Goal: Contribute content

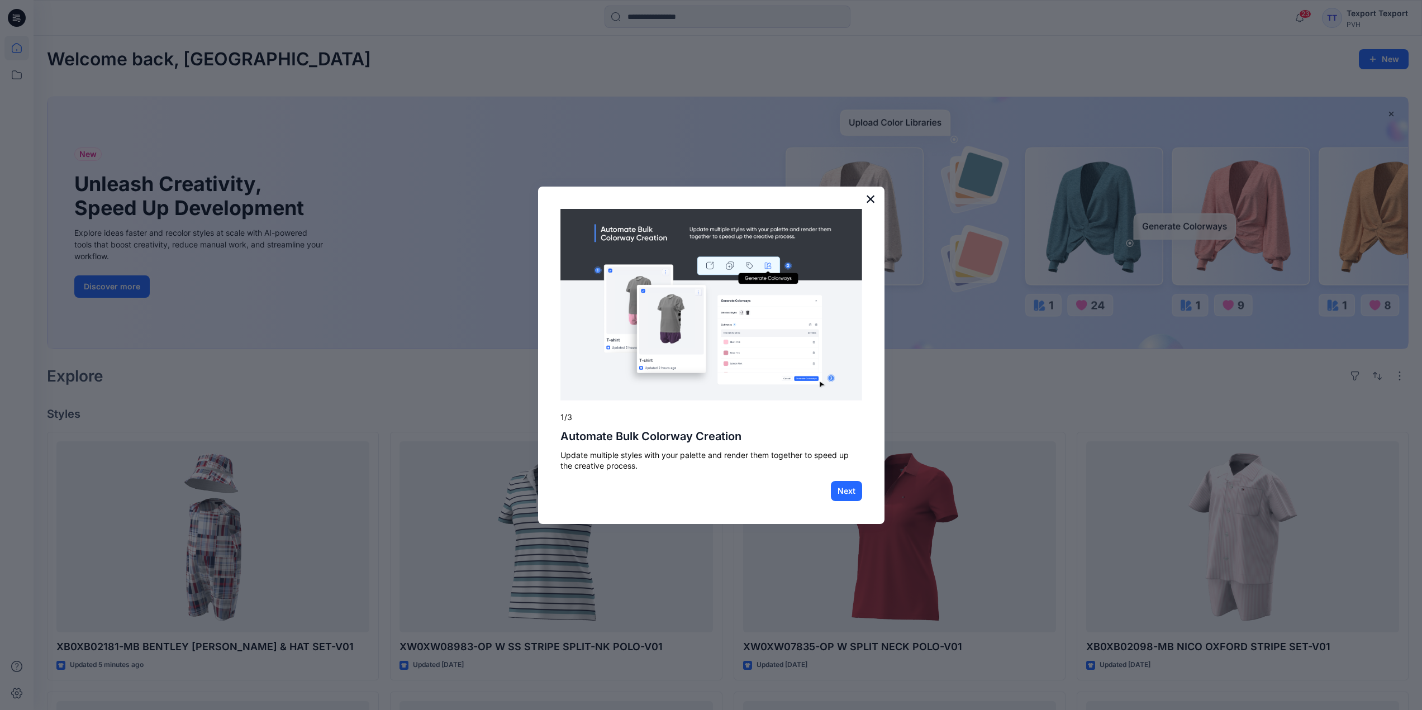
click at [871, 195] on button "×" at bounding box center [870, 199] width 11 height 18
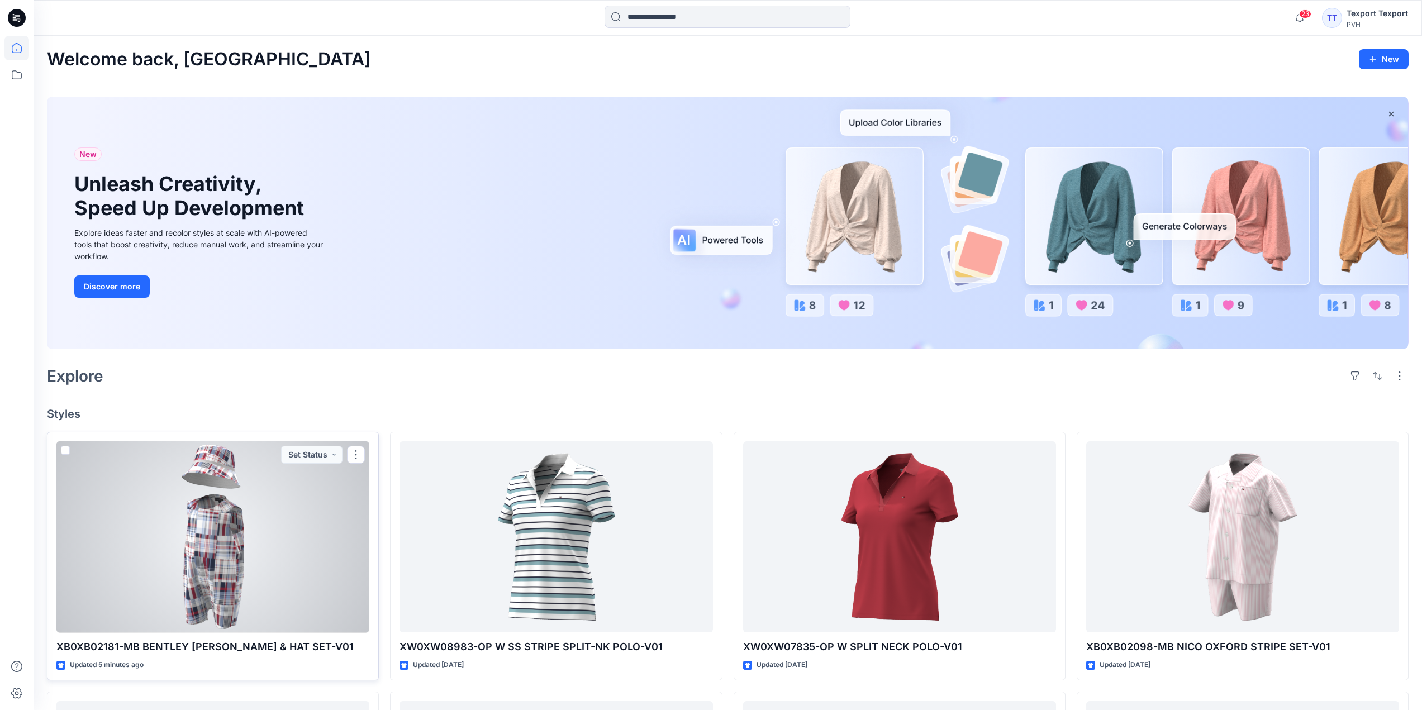
click at [301, 598] on div at bounding box center [212, 537] width 313 height 192
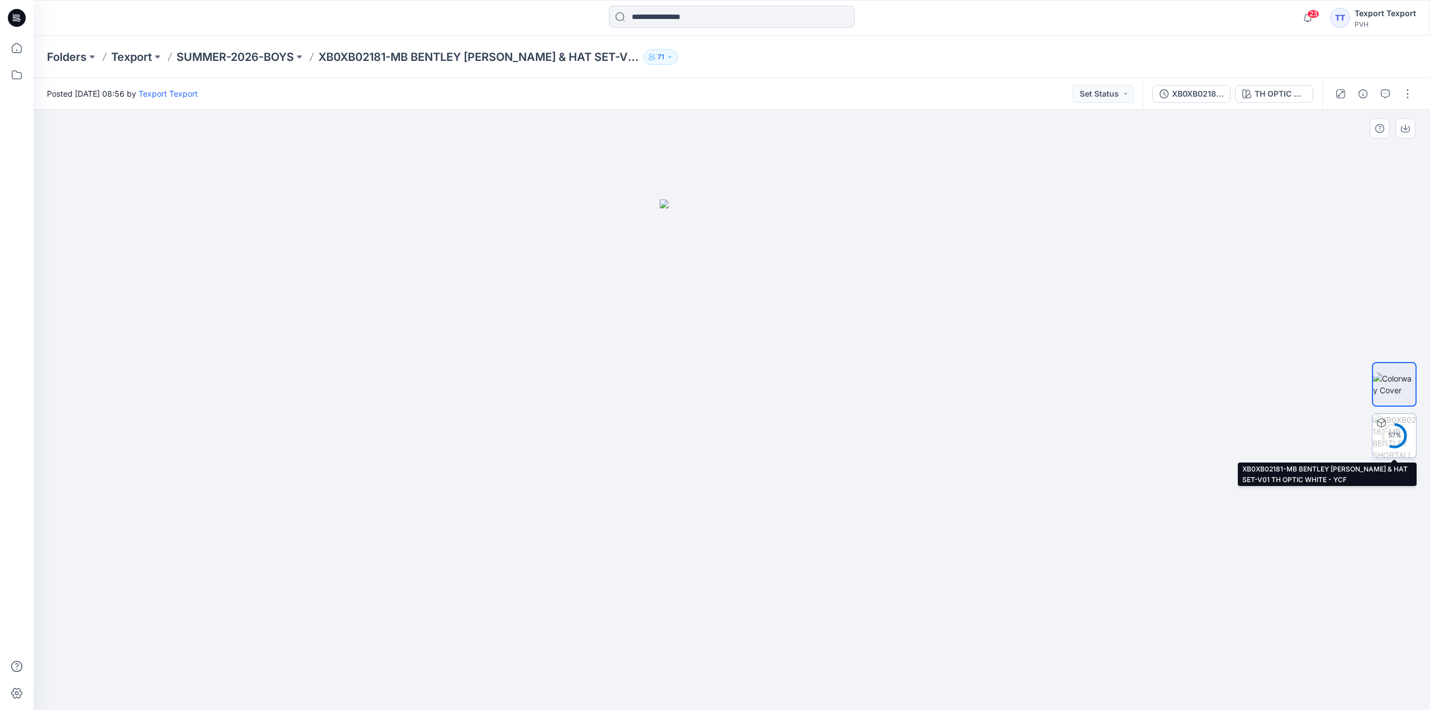
click at [1393, 433] on div "57 %" at bounding box center [1394, 435] width 27 height 9
click at [1388, 433] on img at bounding box center [1394, 436] width 42 height 42
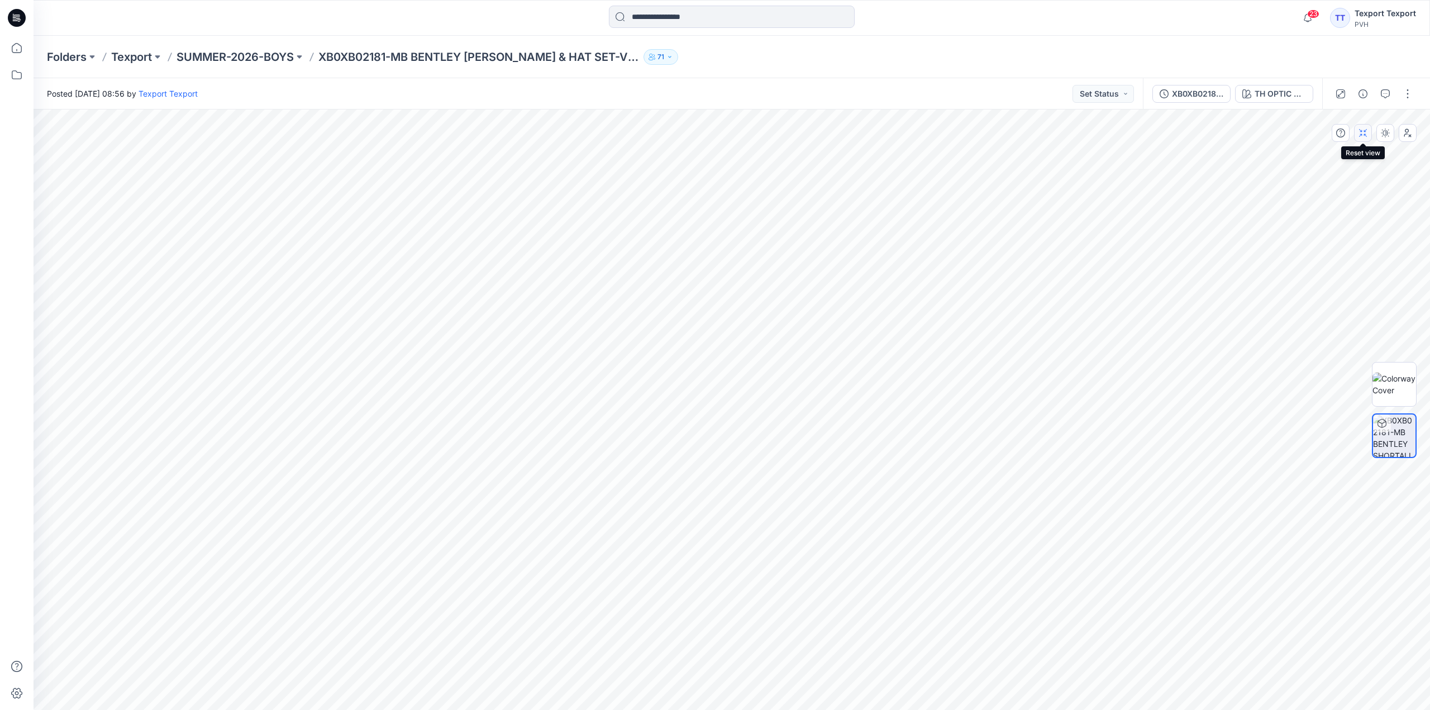
click at [1364, 132] on icon "button" at bounding box center [1365, 132] width 3 height 7
click at [1408, 97] on button "button" at bounding box center [1408, 94] width 18 height 18
click at [1344, 150] on button "Edit" at bounding box center [1360, 151] width 103 height 21
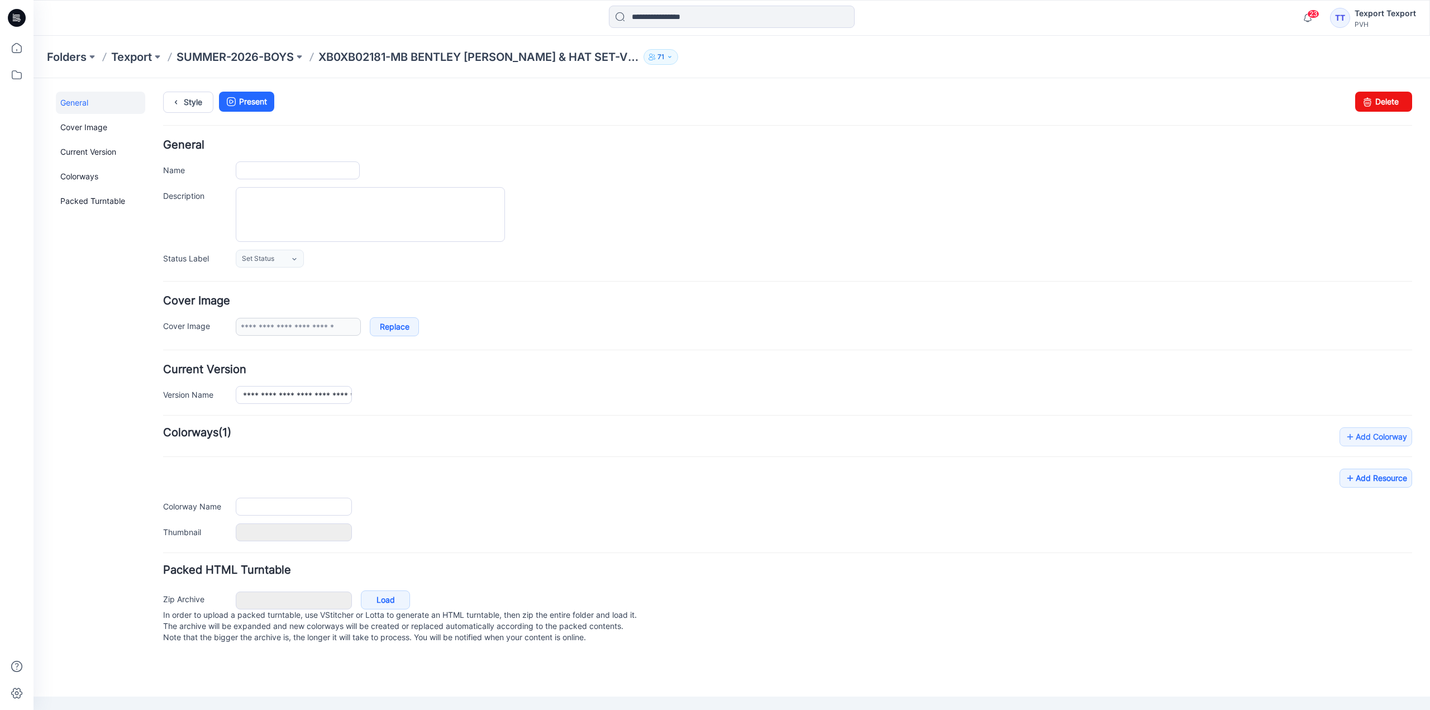
type input "**********"
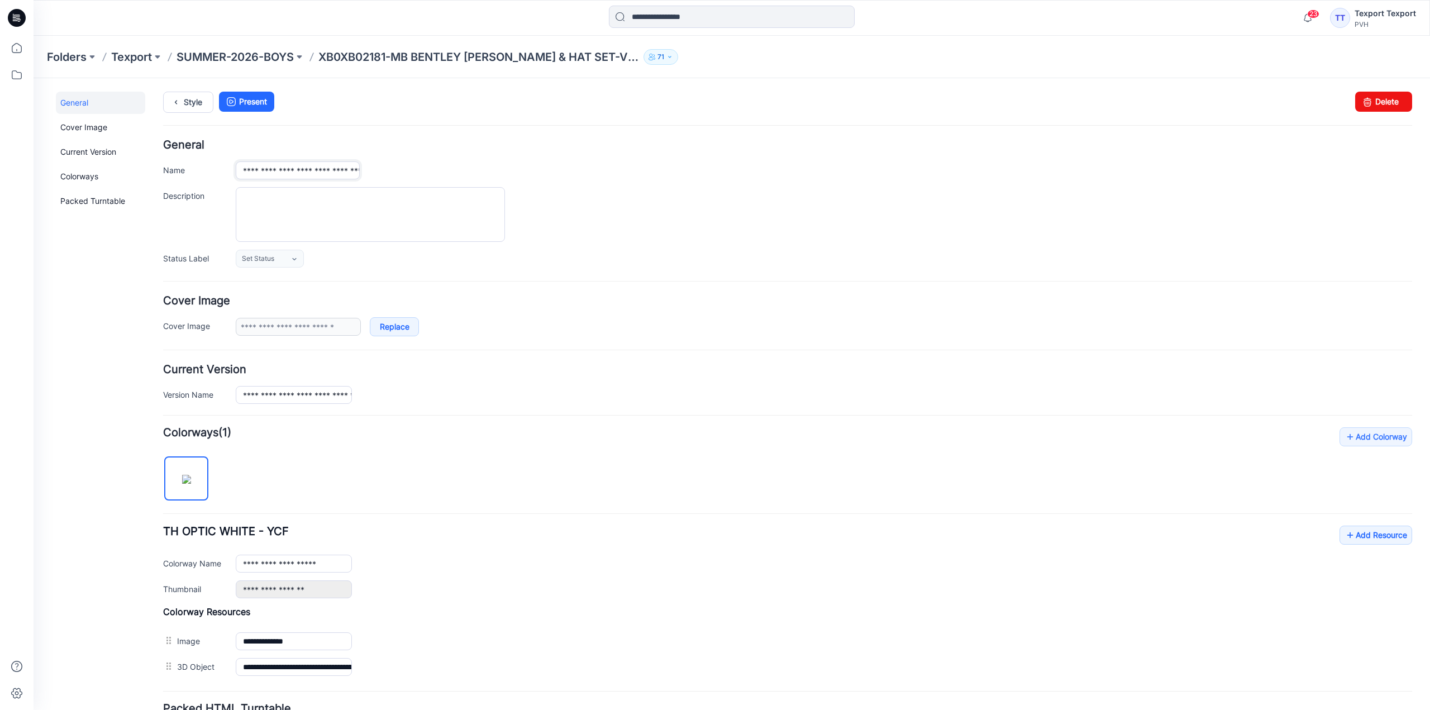
drag, startPoint x: 243, startPoint y: 175, endPoint x: 259, endPoint y: 174, distance: 15.7
click at [258, 174] on input "**********" at bounding box center [298, 170] width 124 height 18
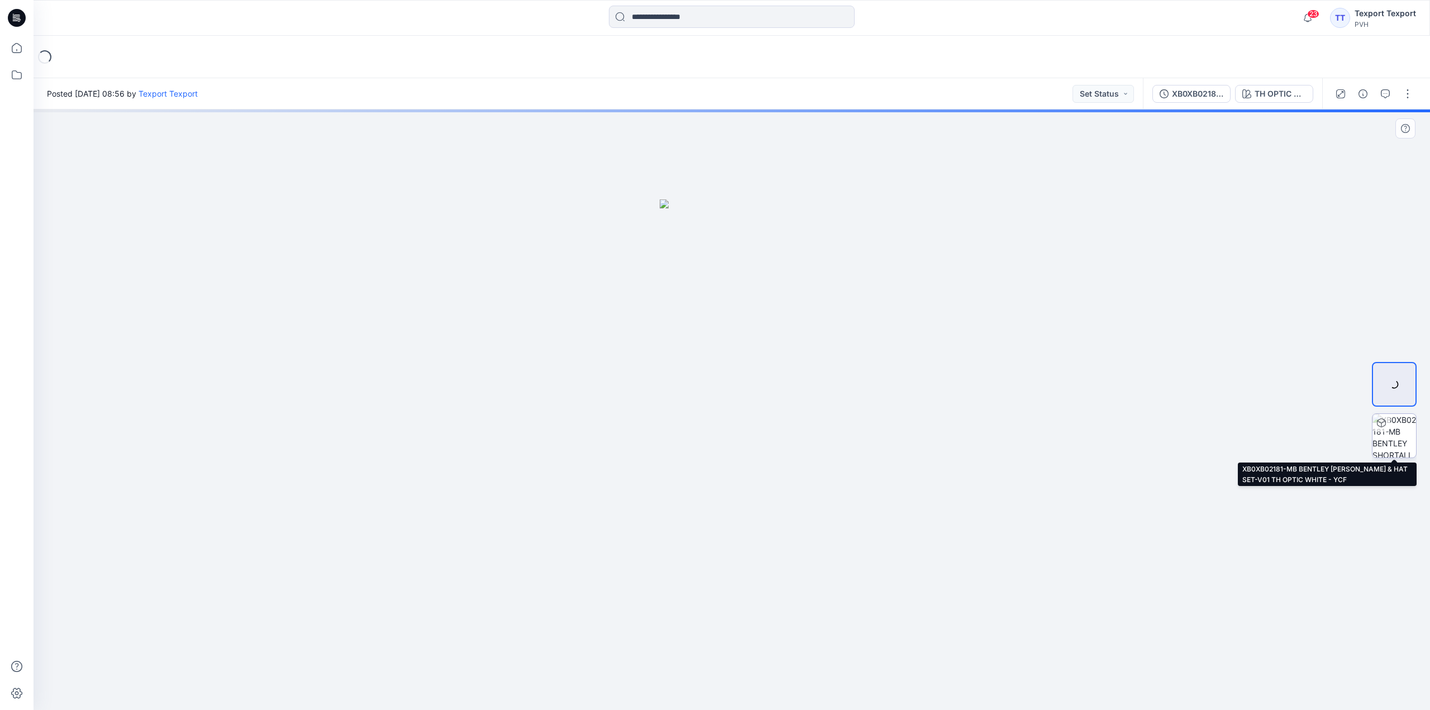
click at [1389, 433] on div at bounding box center [1394, 435] width 45 height 45
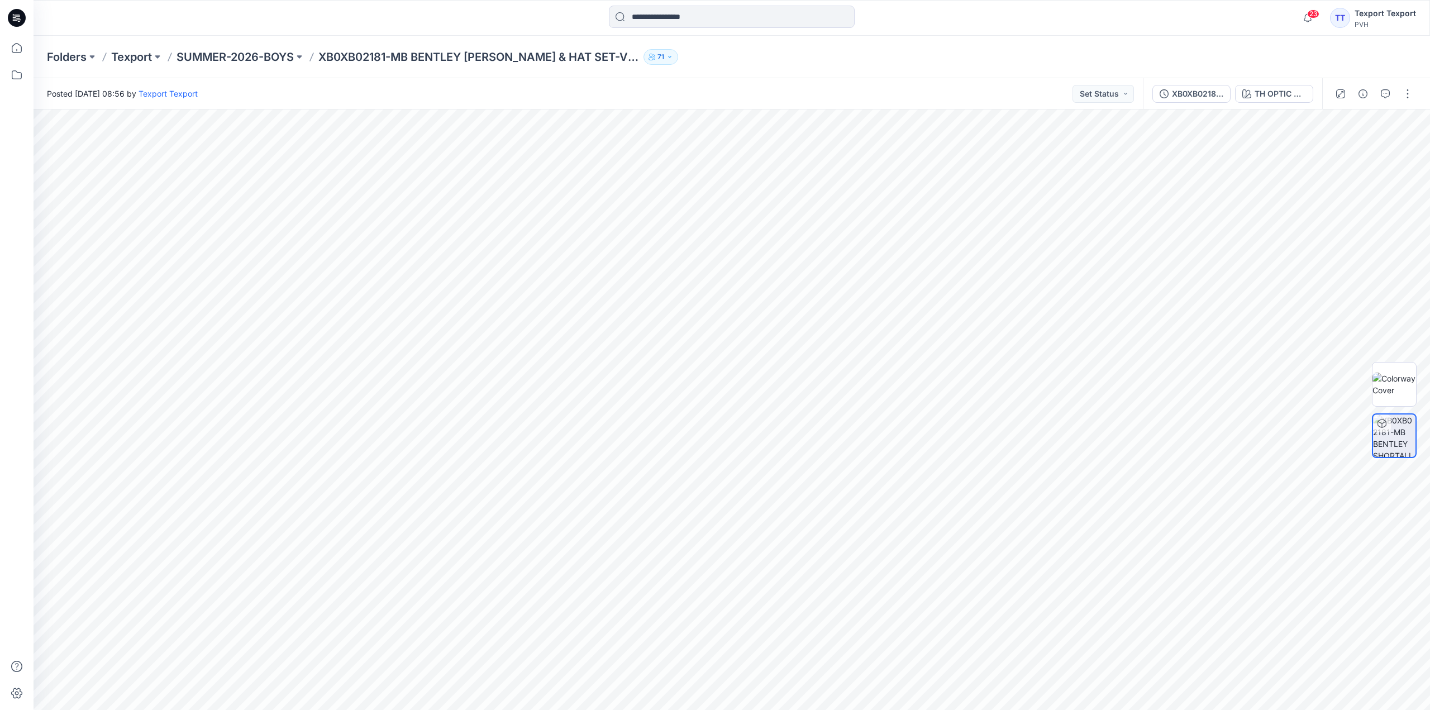
click at [20, 12] on icon at bounding box center [17, 18] width 18 height 18
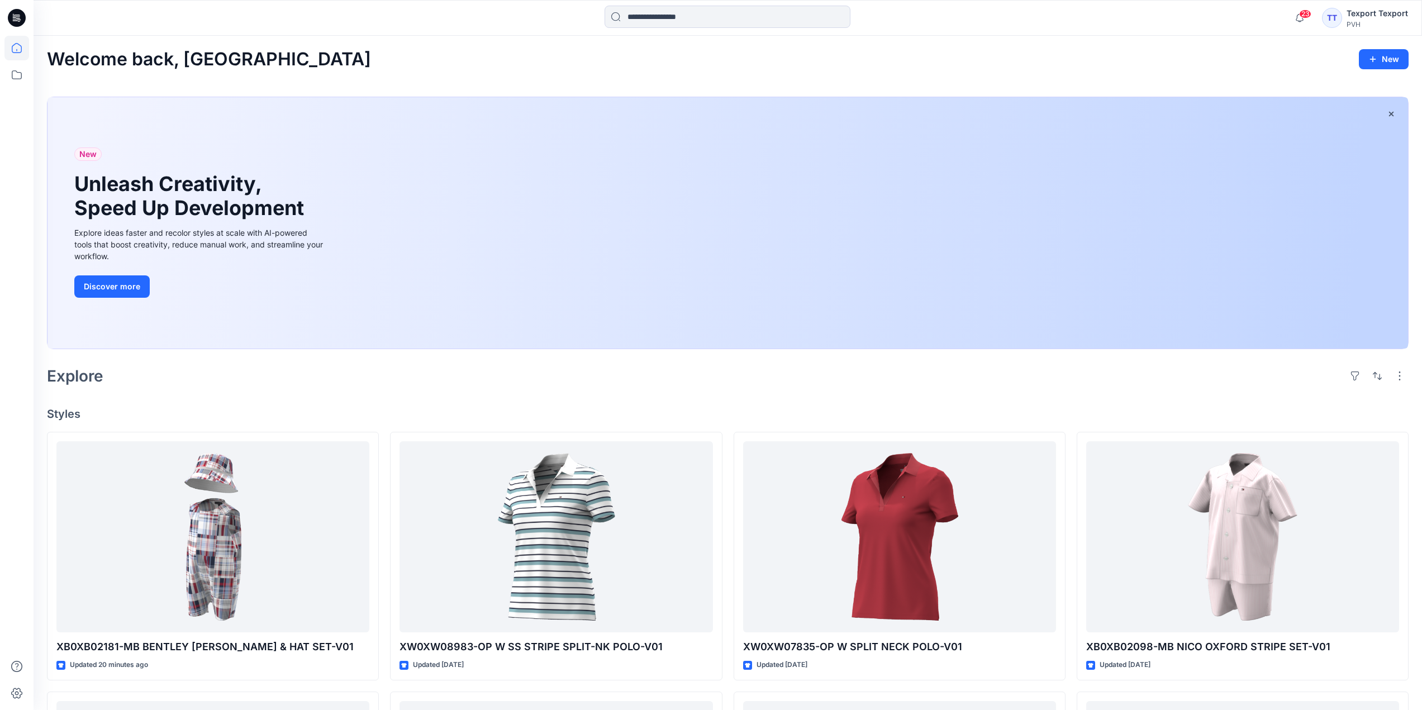
click at [427, 69] on div "Welcome back, Texport New" at bounding box center [727, 59] width 1361 height 21
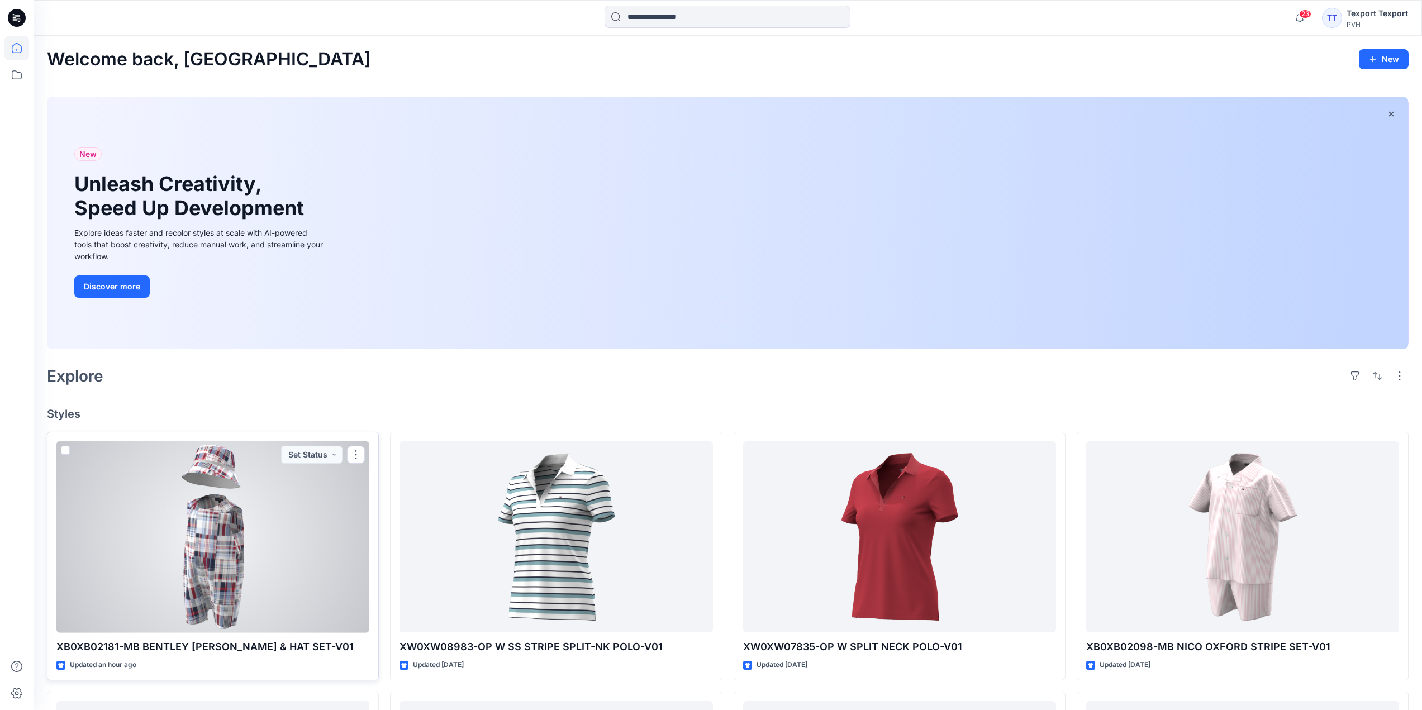
click at [299, 559] on div at bounding box center [212, 537] width 313 height 192
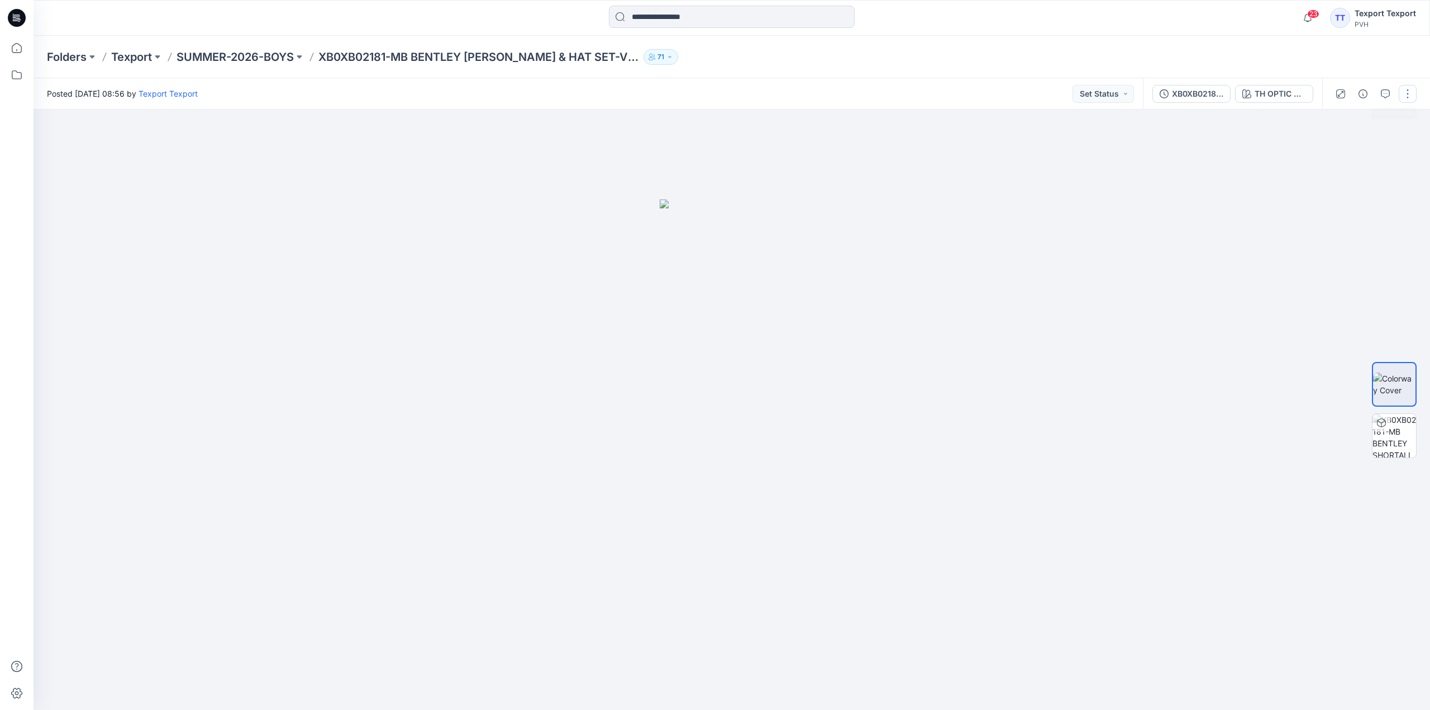
click at [1407, 90] on button "button" at bounding box center [1408, 94] width 18 height 18
click at [1343, 151] on p "Edit" at bounding box center [1337, 151] width 14 height 12
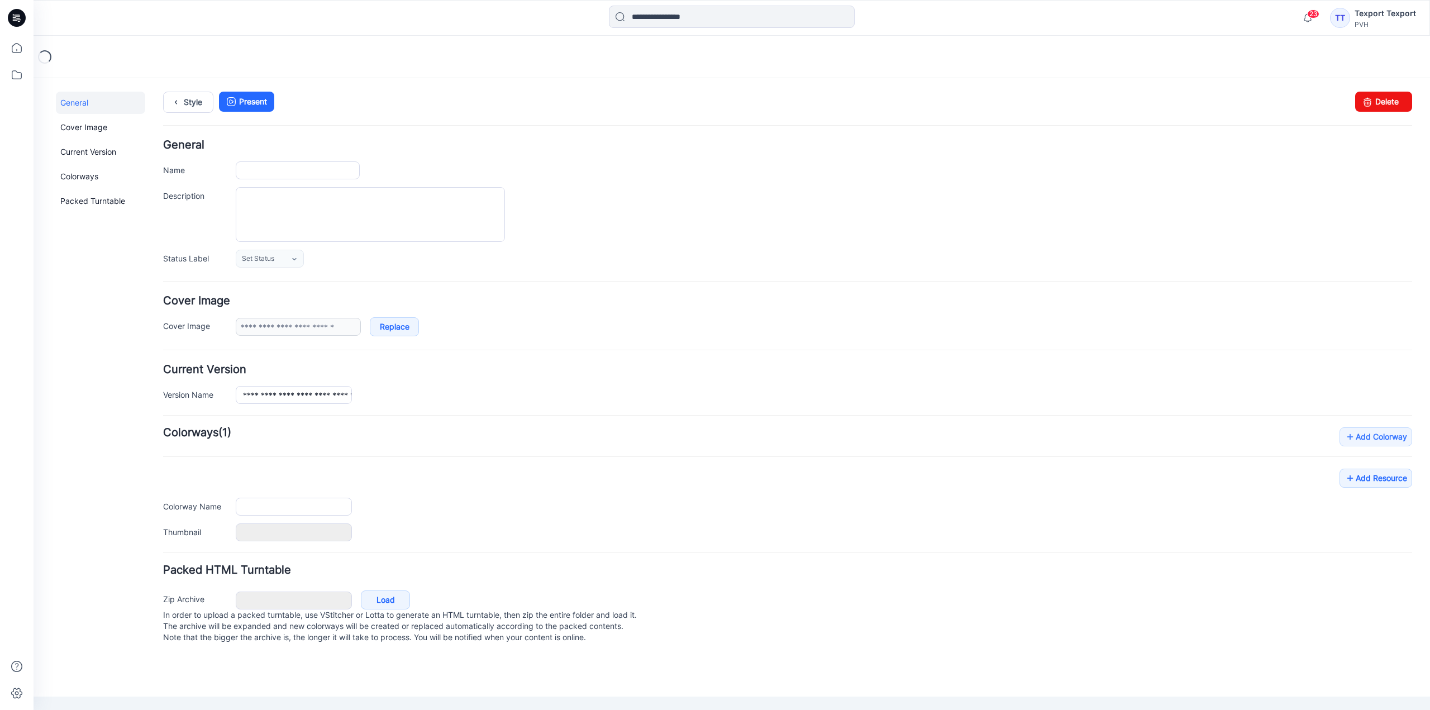
type input "**********"
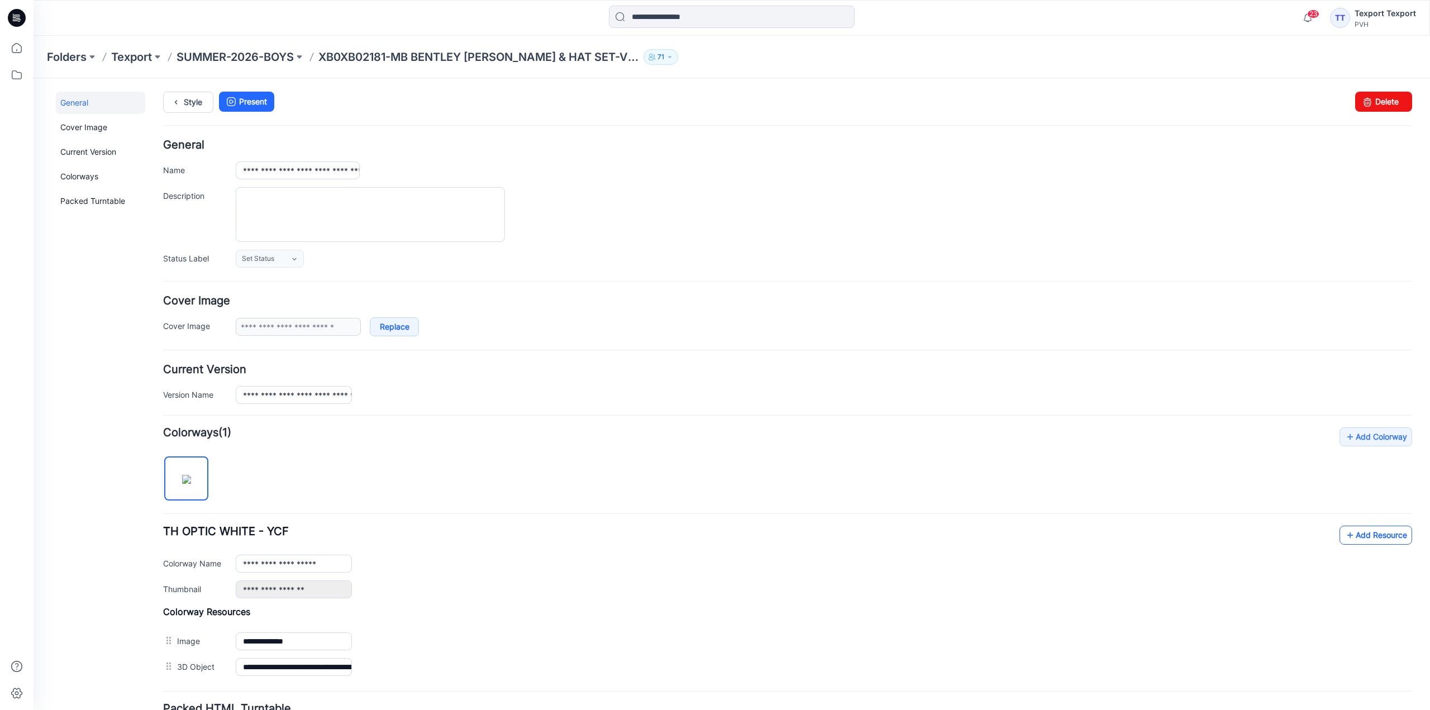
click at [1354, 531] on link "Add Resource" at bounding box center [1376, 535] width 73 height 19
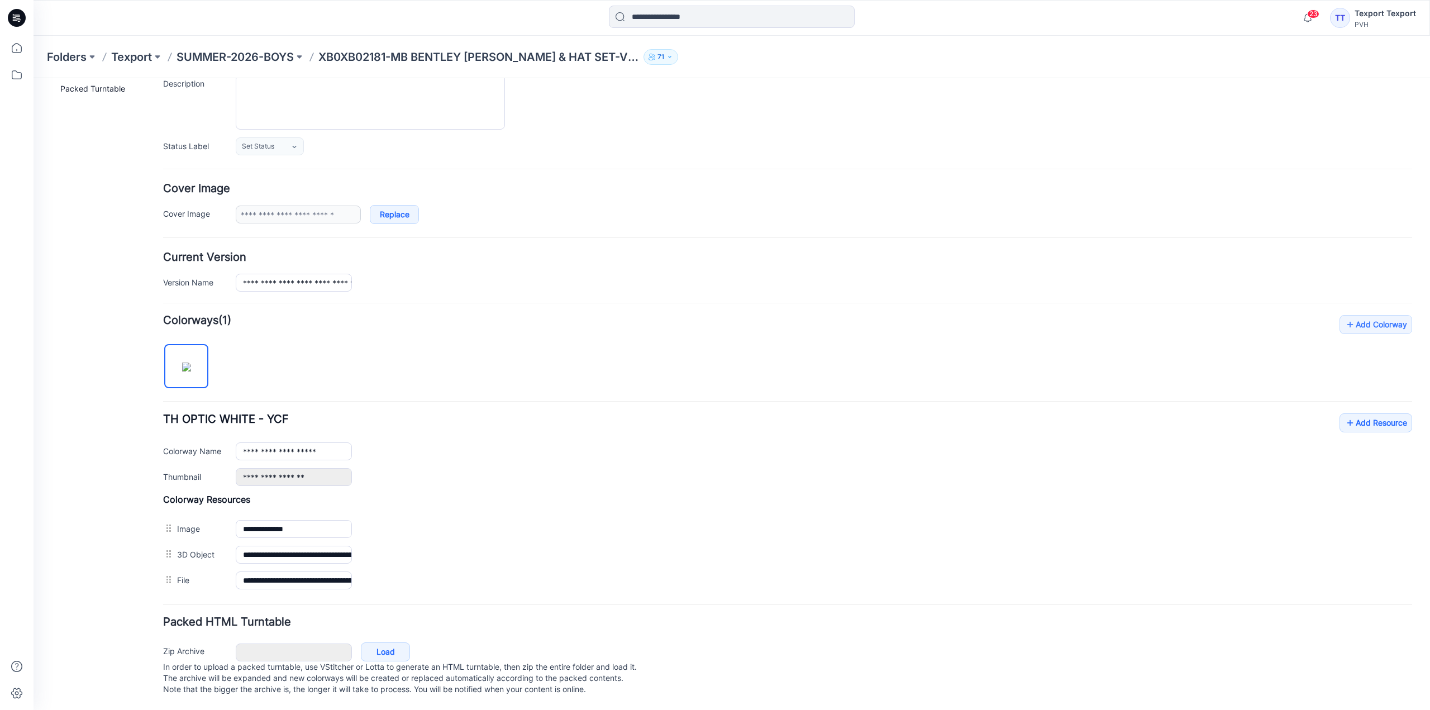
drag, startPoint x: 349, startPoint y: 315, endPoint x: 339, endPoint y: 335, distance: 23.2
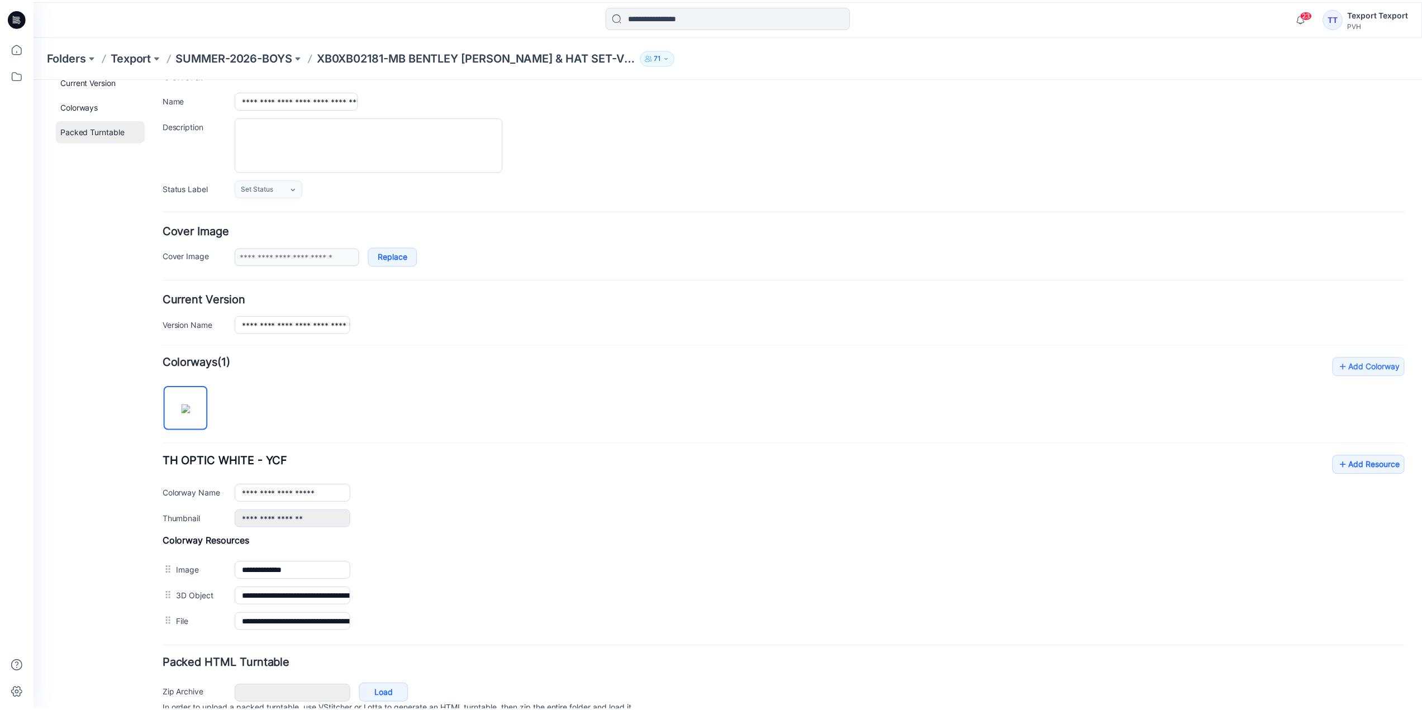
scroll to position [64, 0]
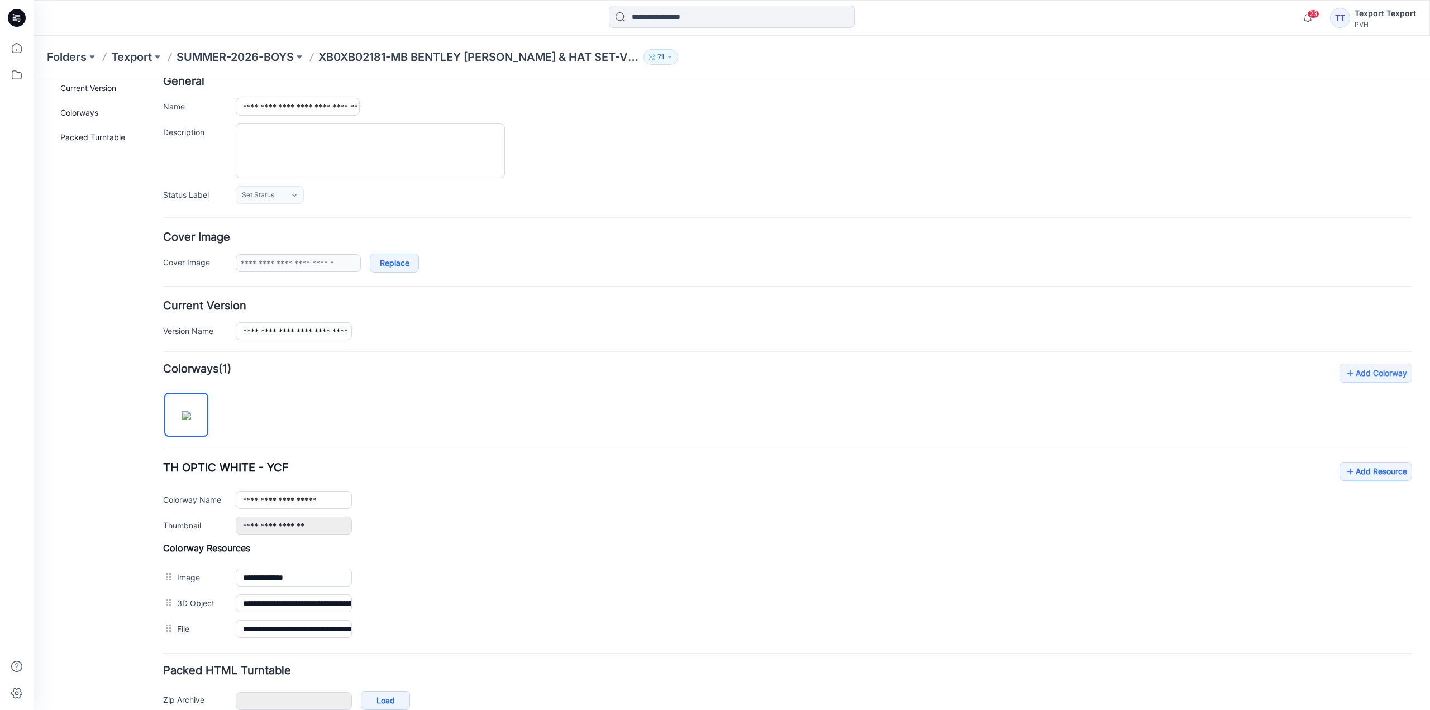
click at [16, 15] on icon at bounding box center [17, 18] width 18 height 18
